Goal: Information Seeking & Learning: Learn about a topic

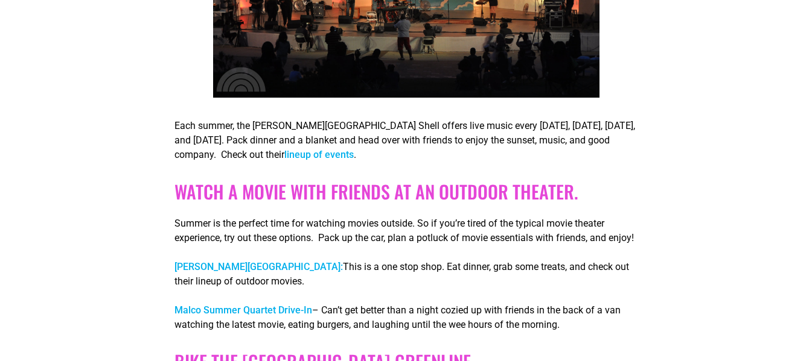
scroll to position [785, 0]
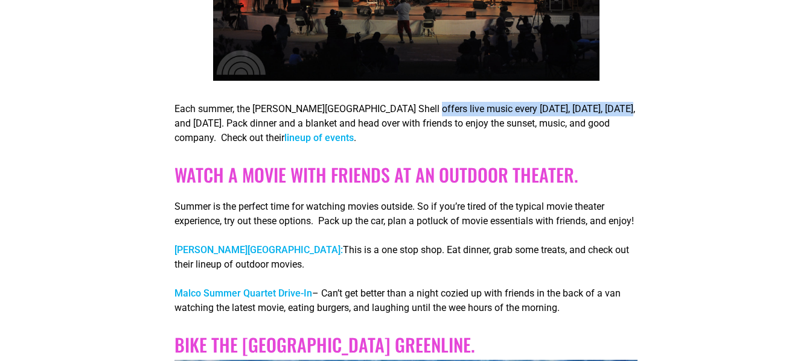
drag, startPoint x: 405, startPoint y: 87, endPoint x: 600, endPoint y: 90, distance: 195.6
click at [600, 102] on p "Each summer, the Overton Park Shell offers live music every Thursday, Friday, S…" at bounding box center [405, 123] width 463 height 43
copy p "every Thursday, Friday, Saturday, and Sunday."
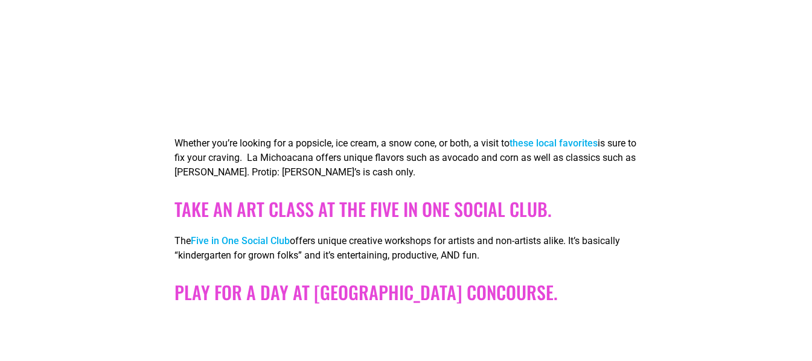
scroll to position [2112, 0]
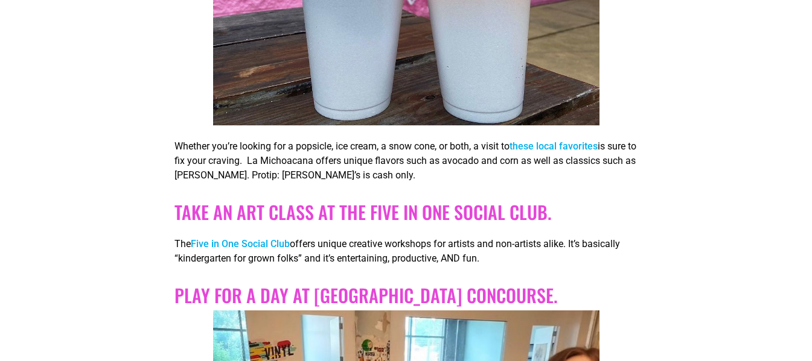
click at [582, 139] on p "Whether you’re looking for a popsicle, ice cream, a snow cone, or both, a visit…" at bounding box center [405, 160] width 463 height 43
click at [559, 141] on link "these local favorites" at bounding box center [553, 146] width 88 height 11
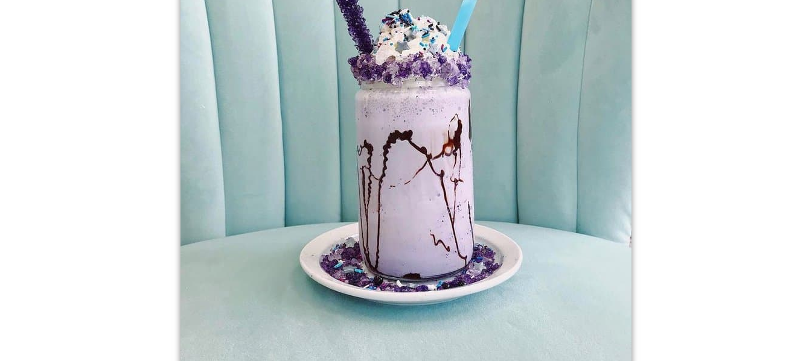
scroll to position [2052, 0]
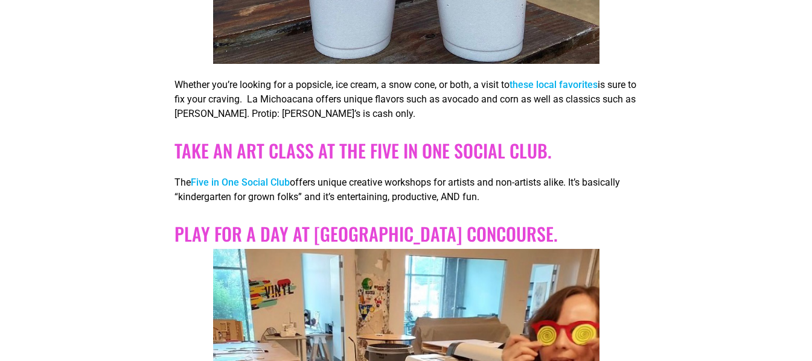
scroll to position [2173, 0]
